Goal: Check status

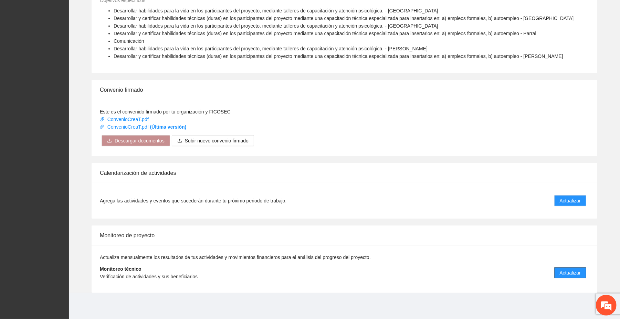
scroll to position [340, 0]
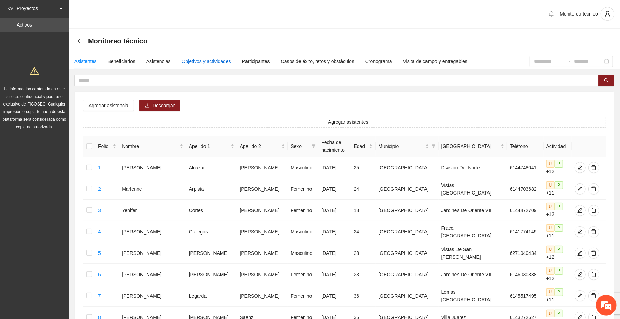
click at [211, 64] on div "Objetivos y actividades" at bounding box center [206, 62] width 49 height 8
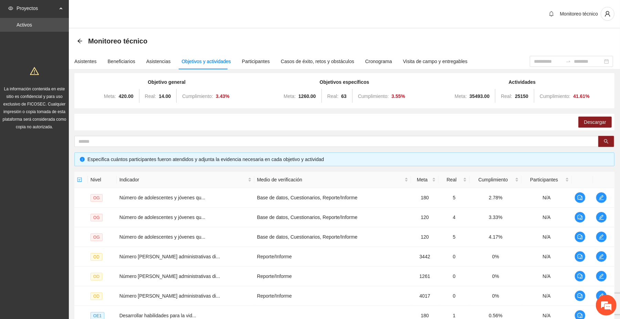
click at [83, 43] on div "Monitoreo técnico" at bounding box center [114, 40] width 74 height 11
